Goal: Find specific page/section: Find specific page/section

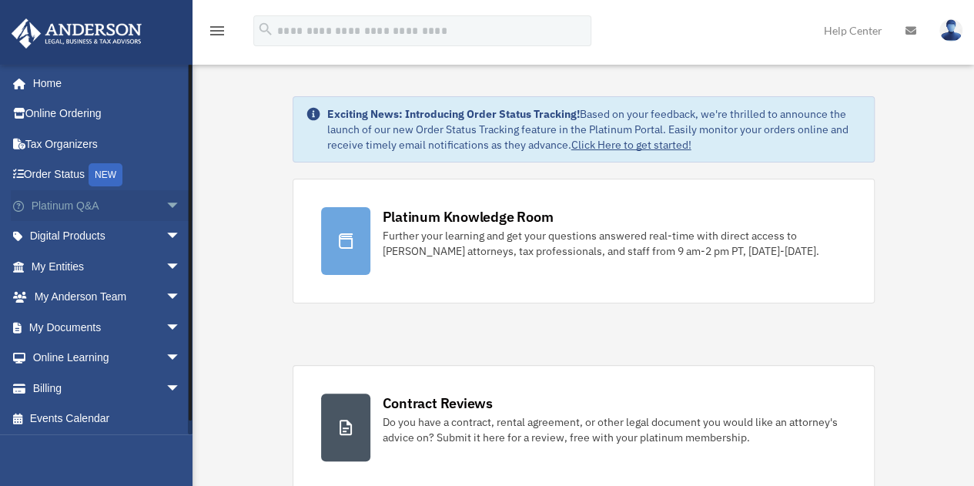
click at [166, 206] on span "arrow_drop_down" at bounding box center [181, 206] width 31 height 32
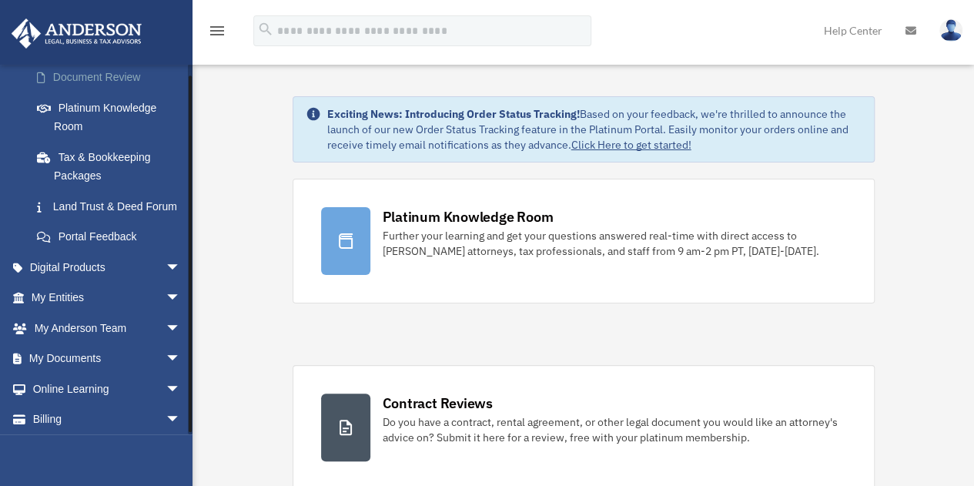
scroll to position [333, 0]
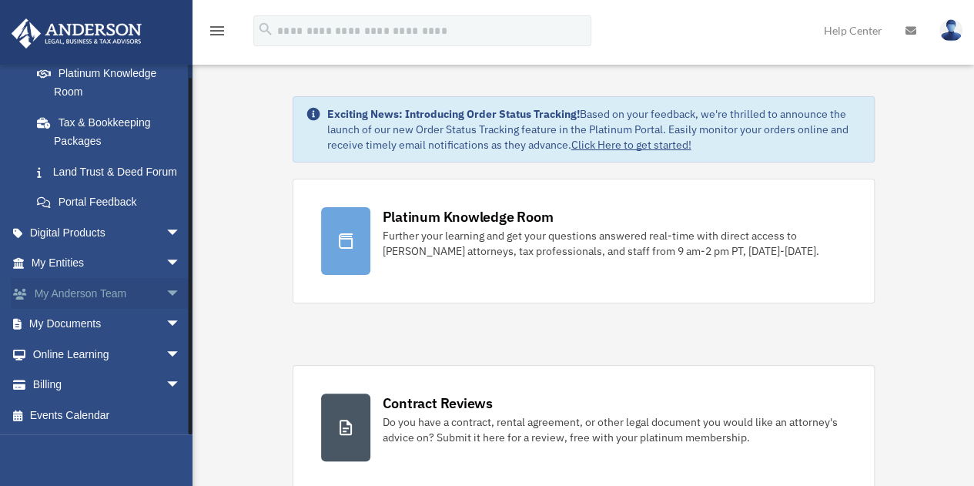
click at [86, 291] on link "My [PERSON_NAME] Team arrow_drop_down" at bounding box center [107, 293] width 193 height 31
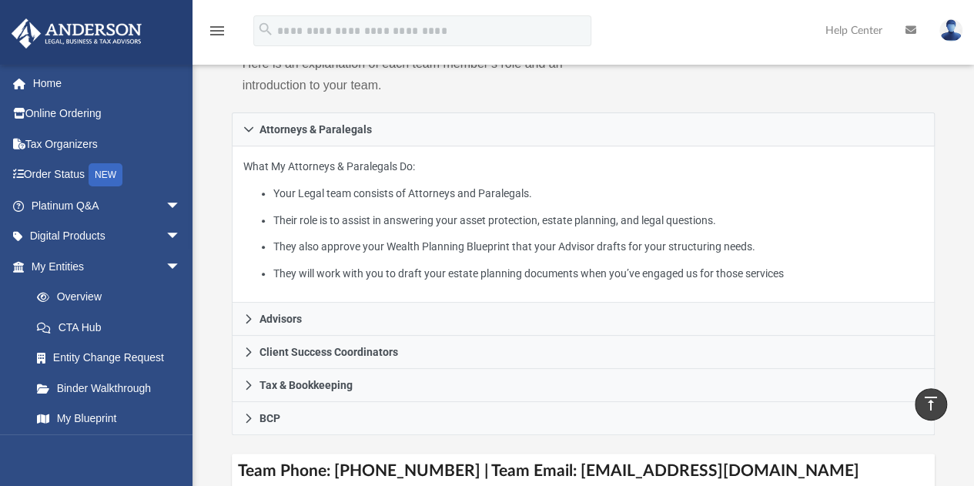
scroll to position [251, 0]
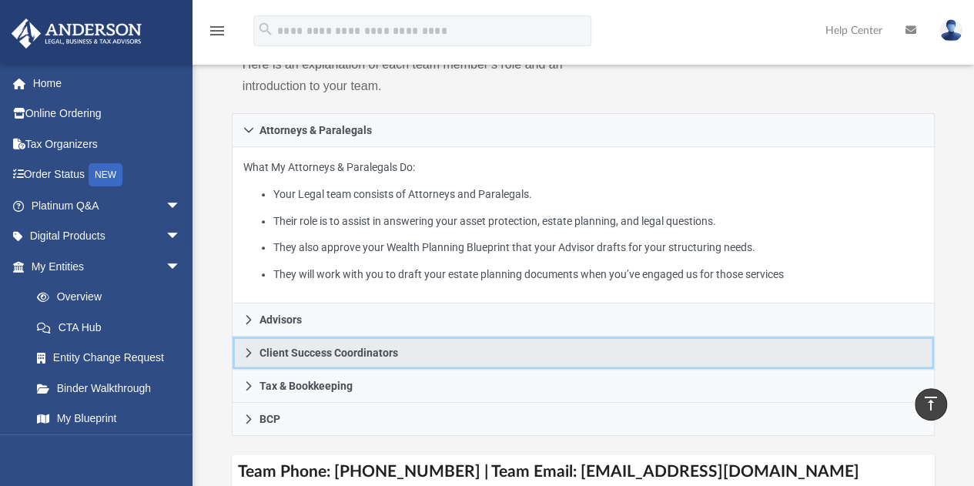
click at [246, 352] on icon at bounding box center [248, 352] width 11 height 11
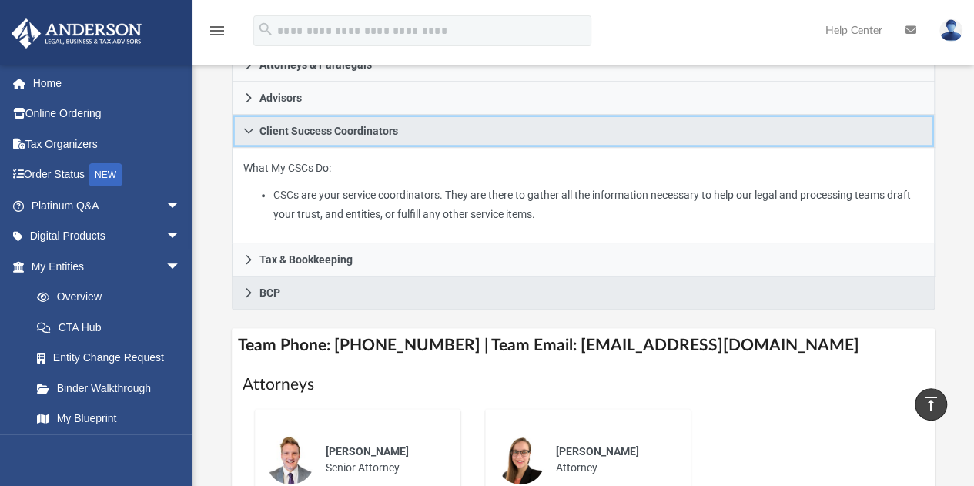
scroll to position [317, 0]
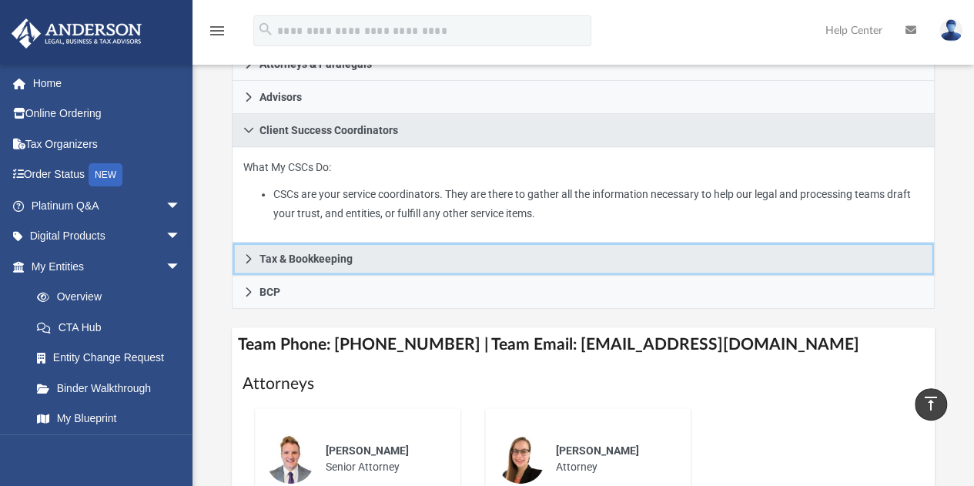
click at [276, 266] on link "Tax & Bookkeeping" at bounding box center [584, 259] width 704 height 33
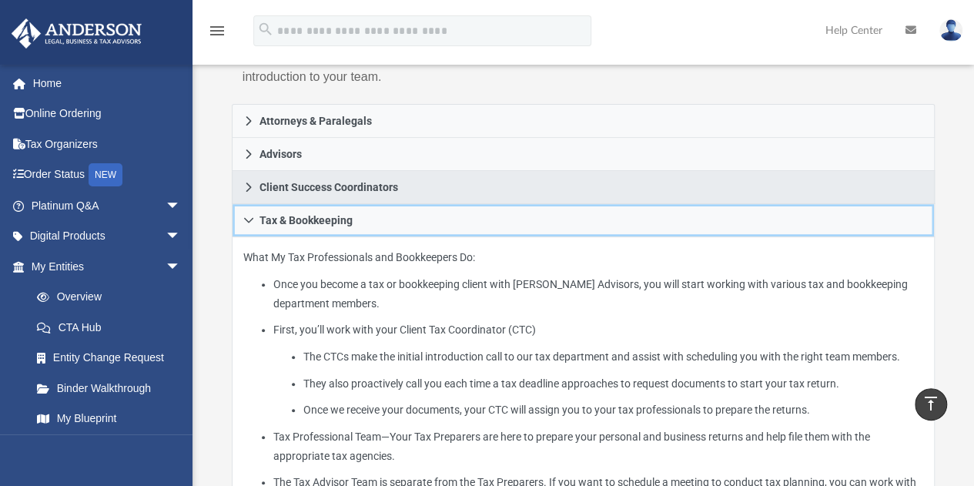
scroll to position [260, 0]
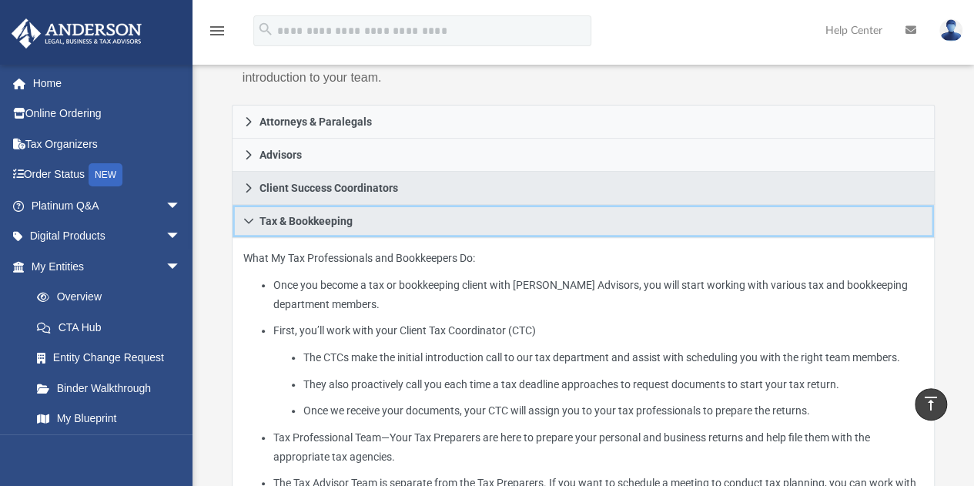
click at [244, 216] on icon at bounding box center [248, 221] width 11 height 11
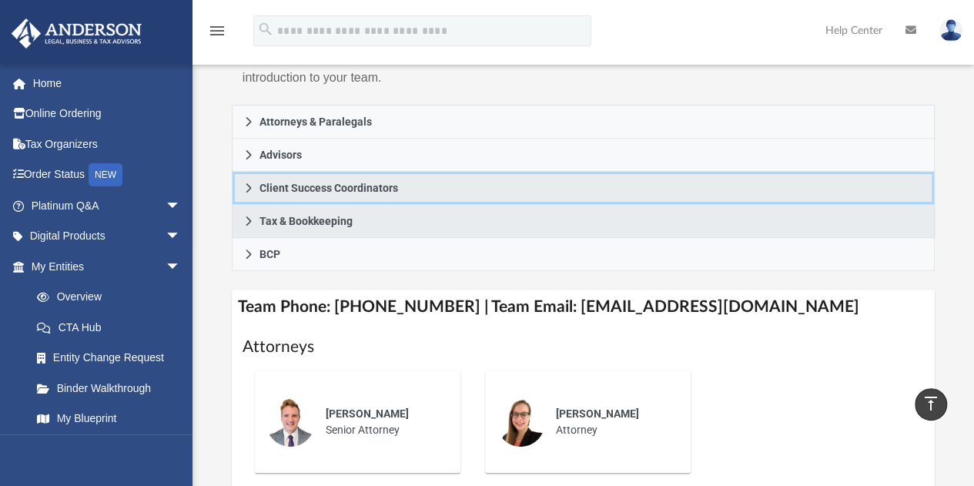
click at [248, 188] on icon at bounding box center [248, 188] width 11 height 11
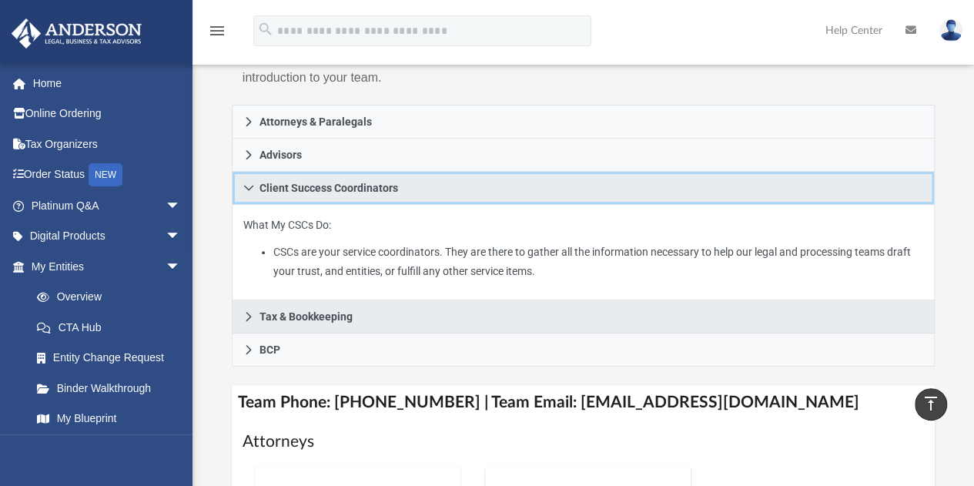
click at [248, 188] on icon at bounding box center [248, 188] width 9 height 5
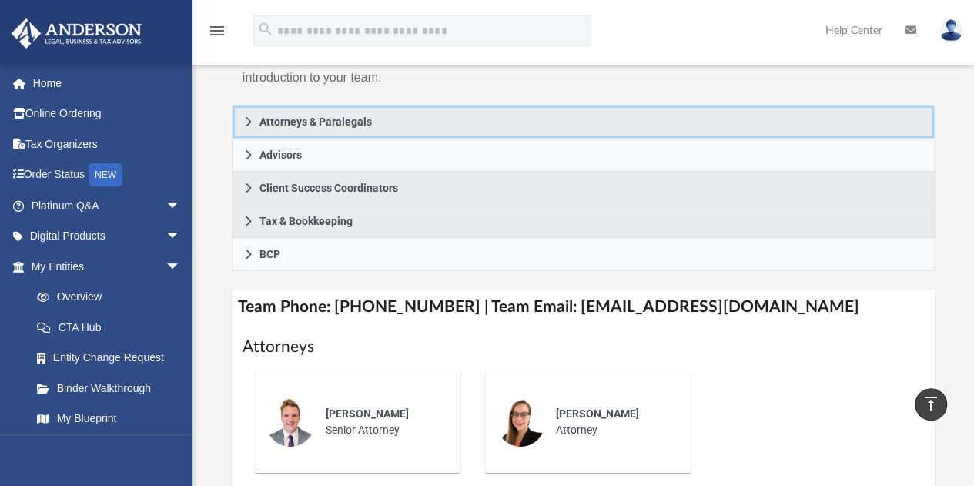
click at [248, 119] on icon at bounding box center [248, 121] width 5 height 9
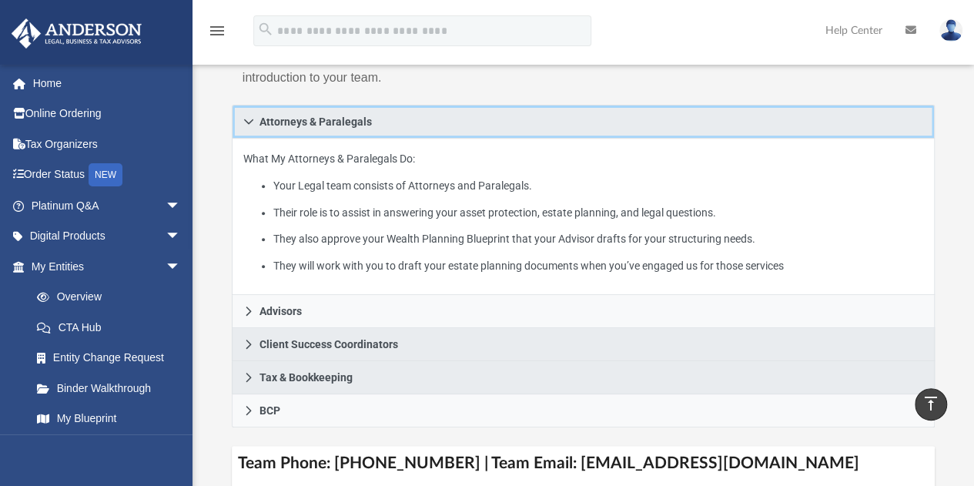
click at [248, 119] on icon at bounding box center [248, 121] width 11 height 11
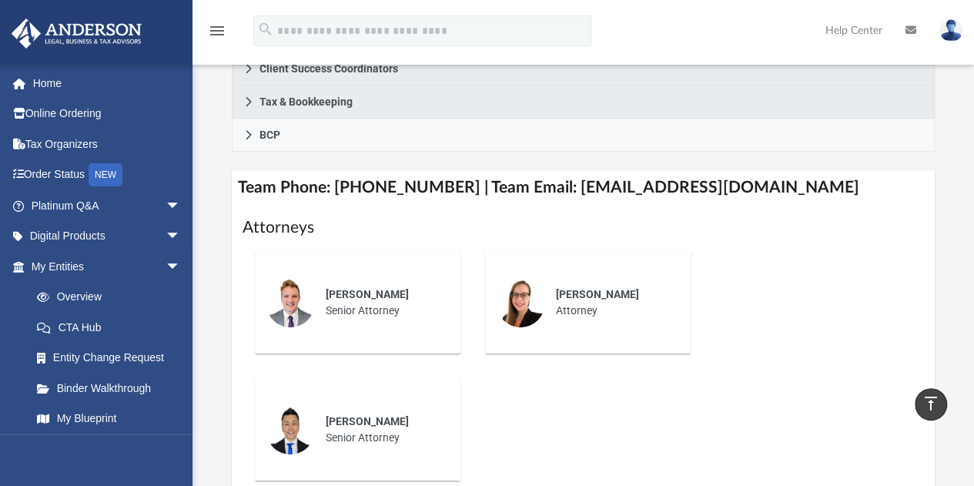
scroll to position [378, 0]
drag, startPoint x: 682, startPoint y: 415, endPoint x: 672, endPoint y: 415, distance: 10.0
click at [672, 415] on div "Jeff Cottle Senior Attorney Amanda Breck Attorney Kc Ushijima Senior Attorney" at bounding box center [584, 366] width 682 height 254
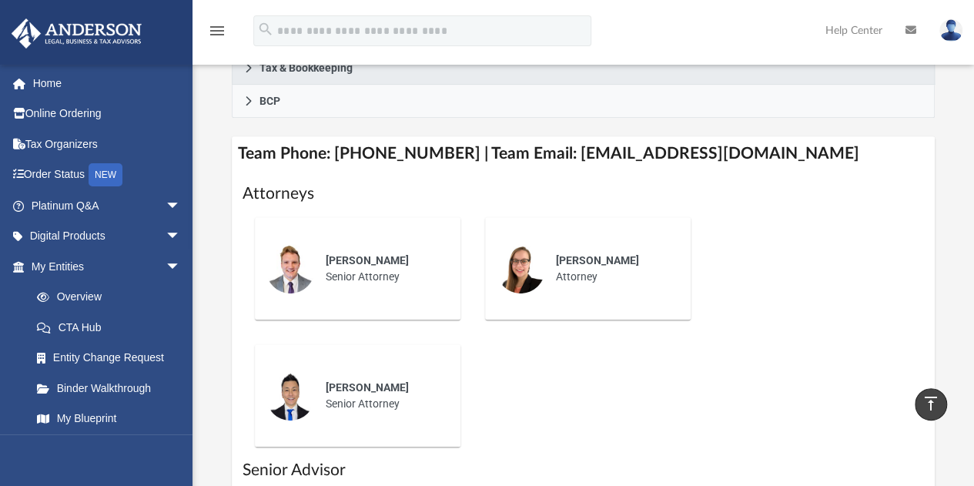
scroll to position [408, 0]
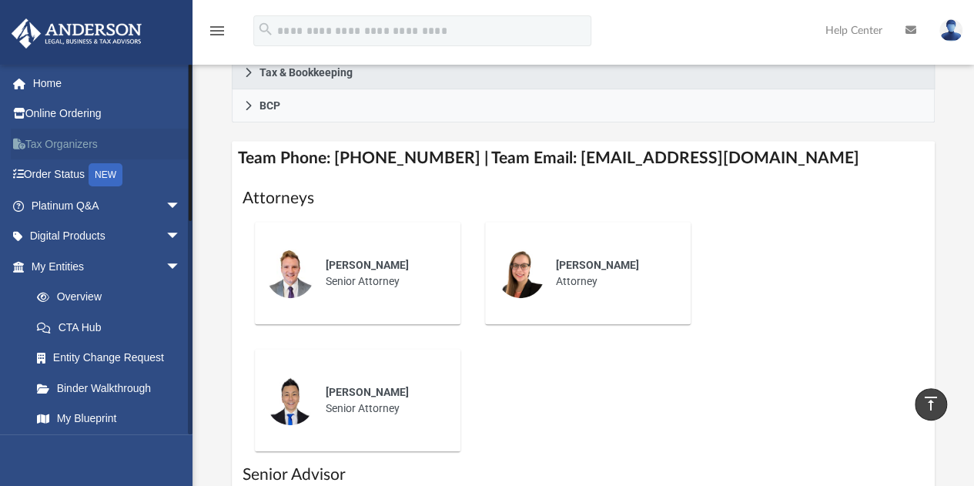
click at [64, 146] on link "Tax Organizers" at bounding box center [107, 144] width 193 height 31
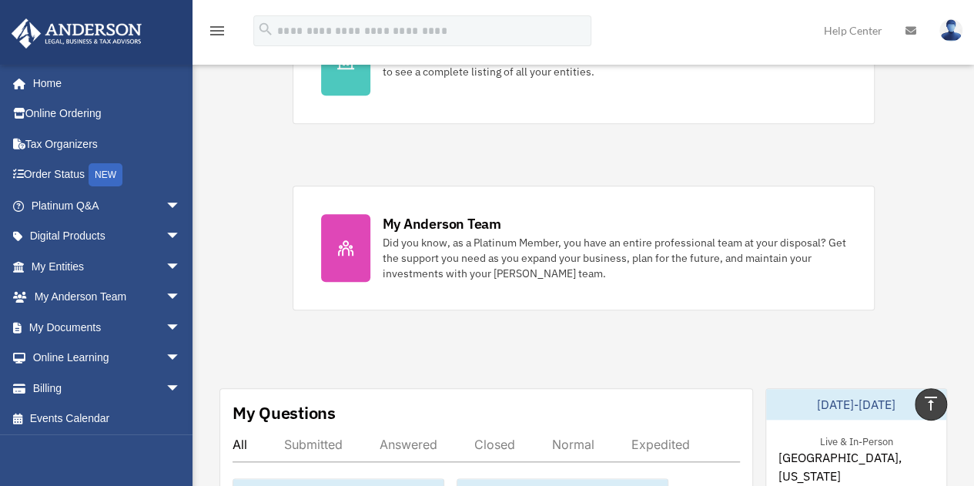
scroll to position [553, 0]
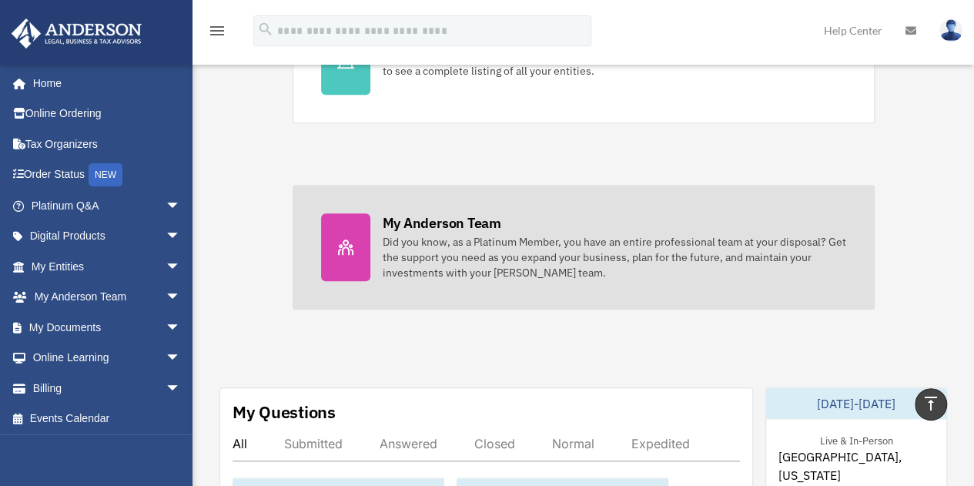
click at [416, 243] on div "Did you know, as a Platinum Member, you have an entire professional team at you…" at bounding box center [615, 257] width 464 height 46
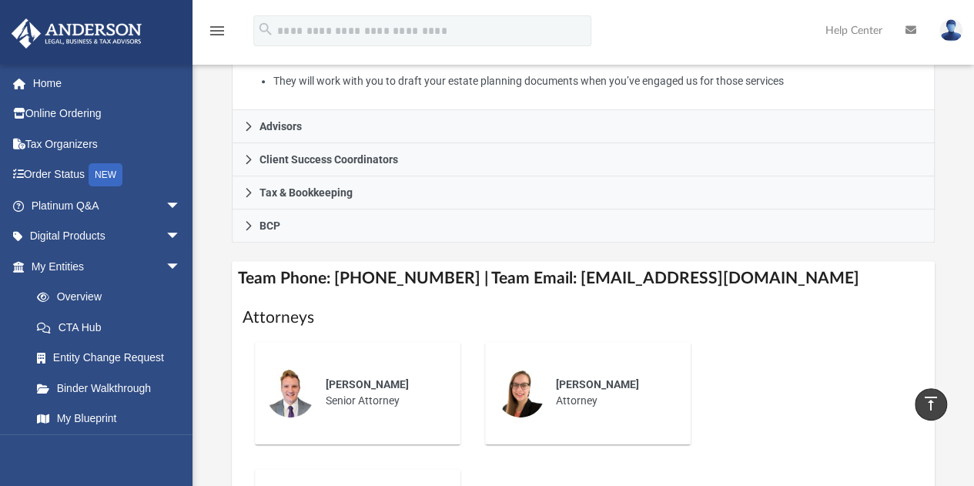
scroll to position [445, 0]
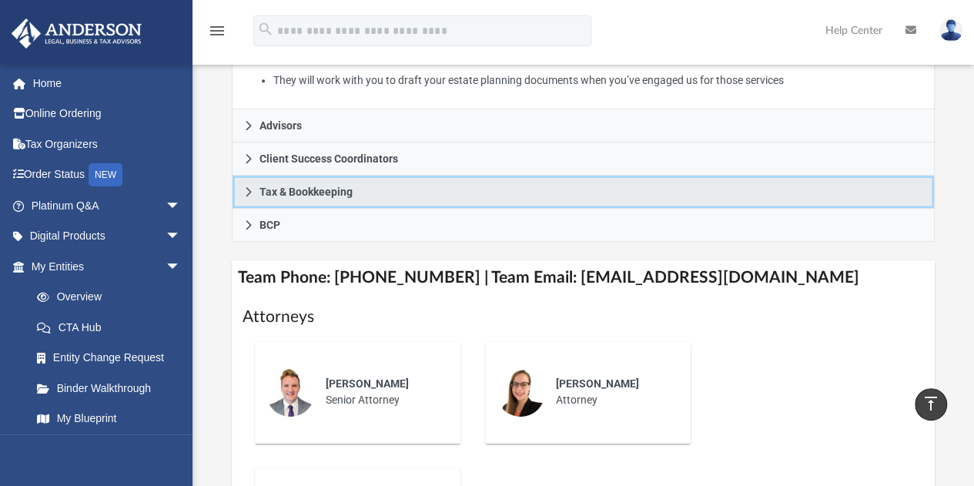
click at [296, 186] on span "Tax & Bookkeeping" at bounding box center [306, 191] width 93 height 11
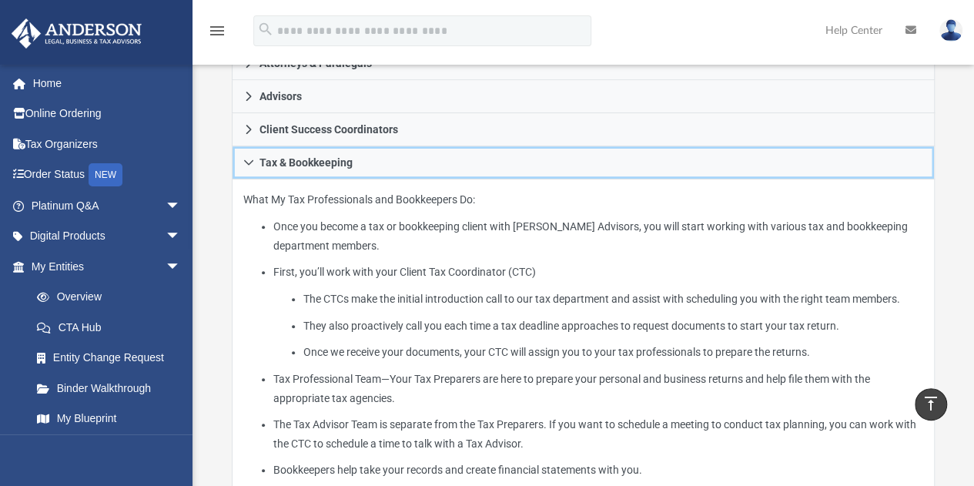
scroll to position [317, 0]
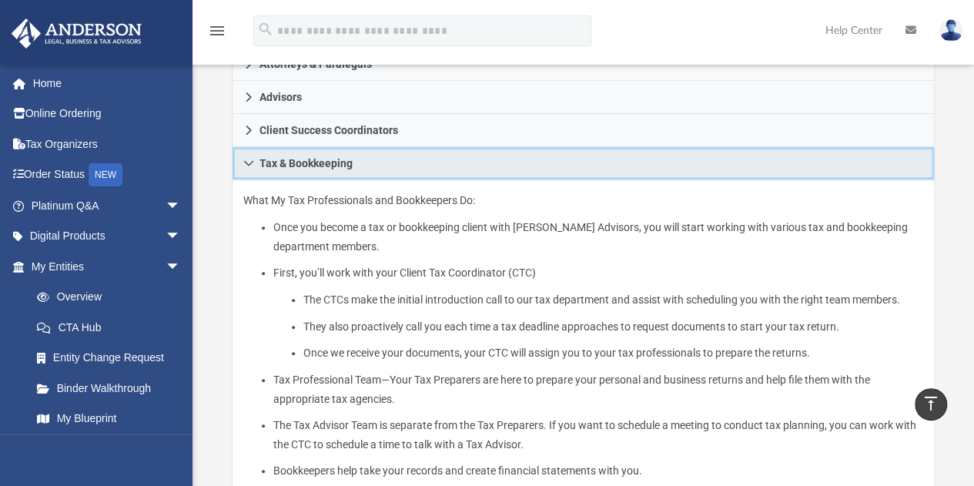
click at [323, 169] on span "Tax & Bookkeeping" at bounding box center [306, 163] width 93 height 11
